Goal: Task Accomplishment & Management: Complete application form

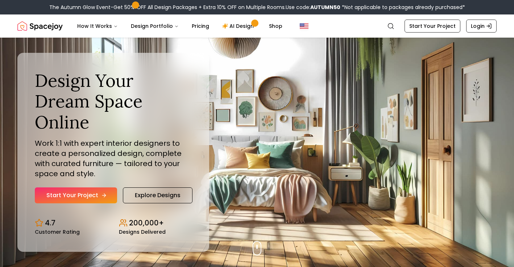
click at [99, 198] on link "Start Your Project" at bounding box center [76, 196] width 82 height 16
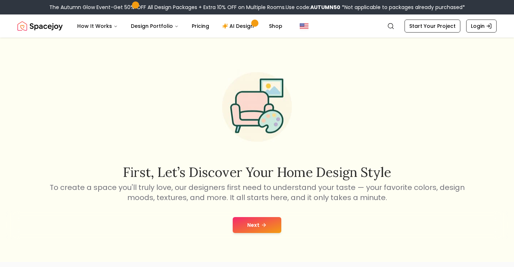
click at [269, 220] on button "Next" at bounding box center [257, 225] width 49 height 16
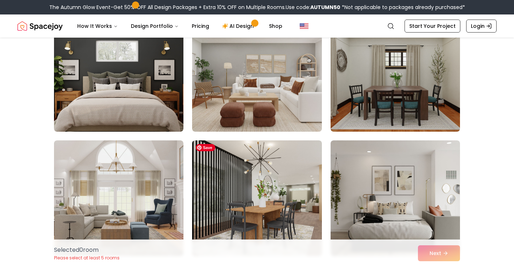
scroll to position [1080, 0]
